Goal: Check status: Check status

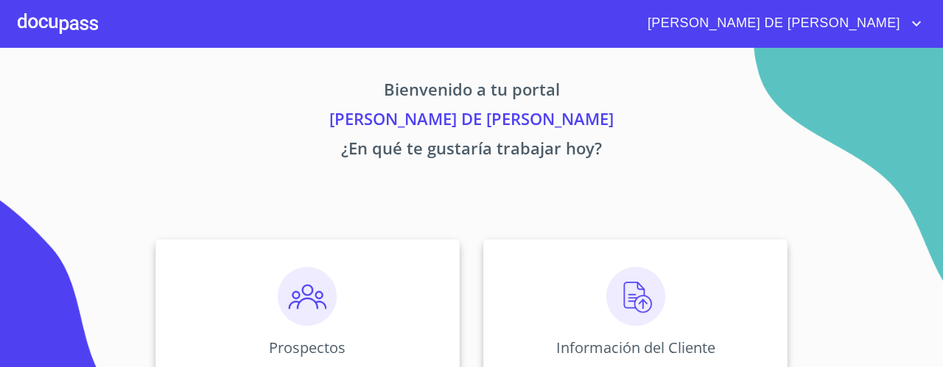
scroll to position [200, 0]
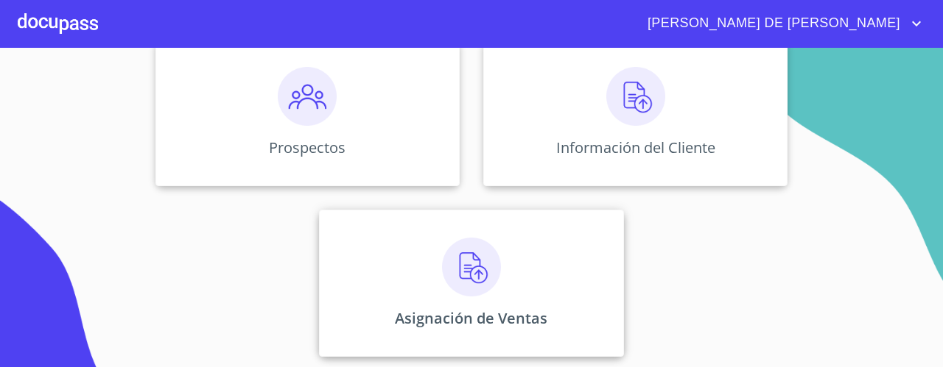
click at [482, 293] on img at bounding box center [471, 267] width 59 height 59
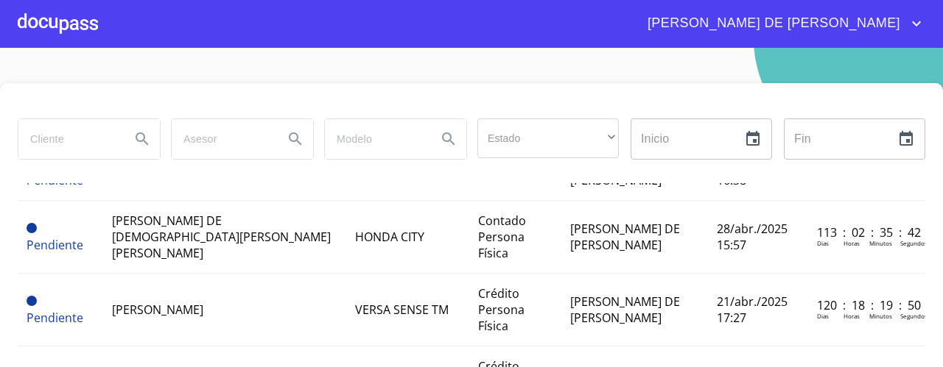
scroll to position [790, 0]
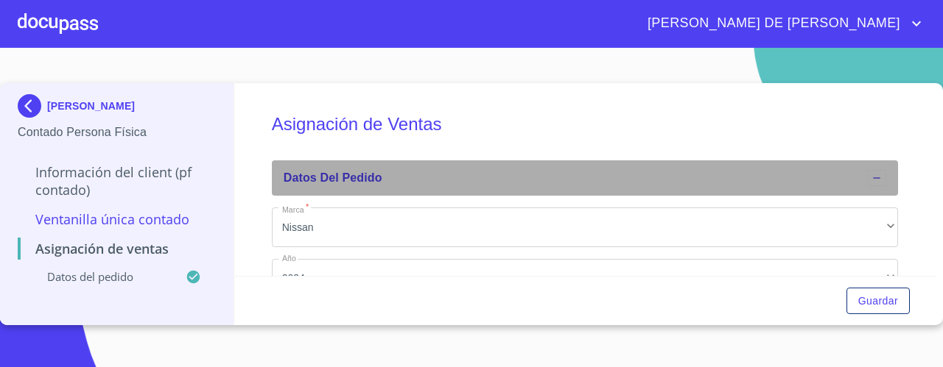
click at [870, 183] on icon at bounding box center [876, 178] width 12 height 12
click at [866, 183] on div "Datos del pedido" at bounding box center [575, 178] width 583 height 18
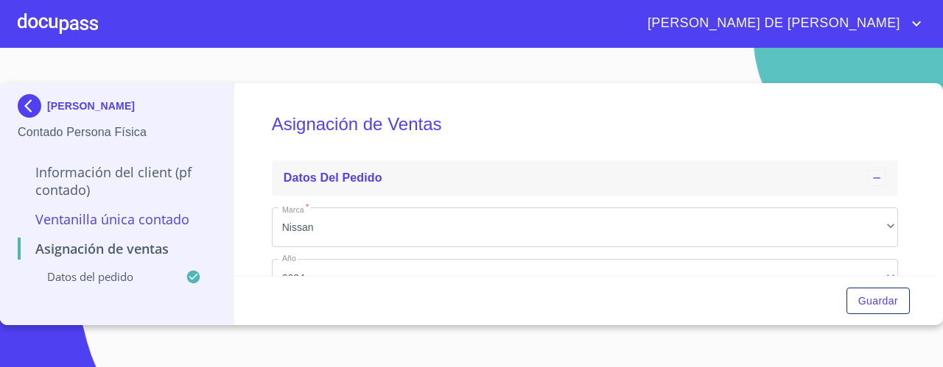
scroll to position [193, 0]
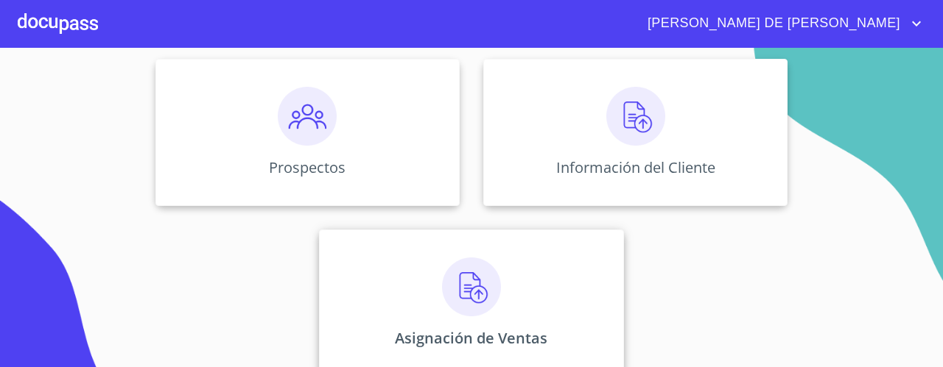
scroll to position [184, 0]
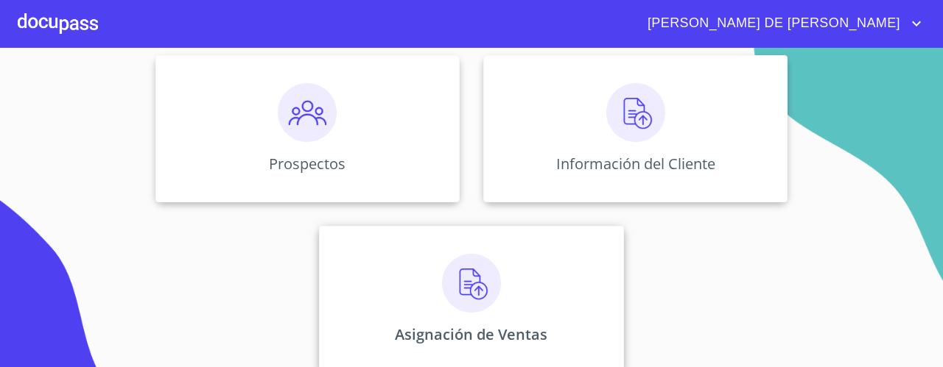
click at [461, 284] on img at bounding box center [471, 283] width 59 height 59
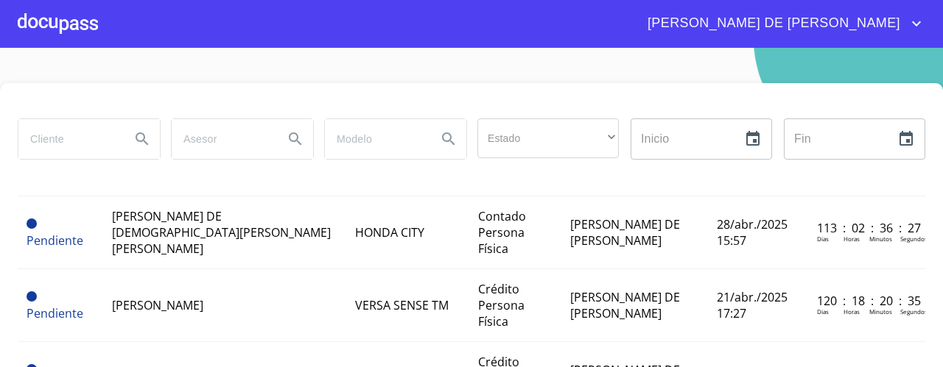
scroll to position [797, 0]
